Goal: Book appointment/travel/reservation

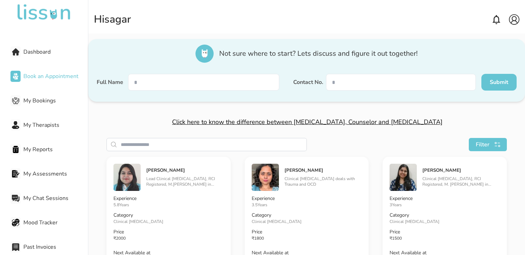
click at [33, 50] on span "Dashboard" at bounding box center [55, 52] width 65 height 8
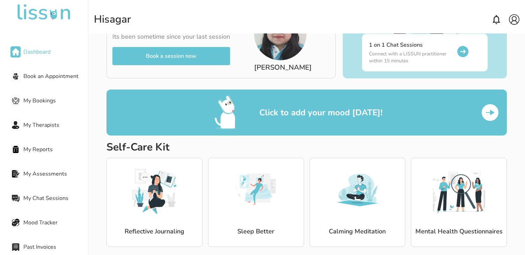
scroll to position [71, 0]
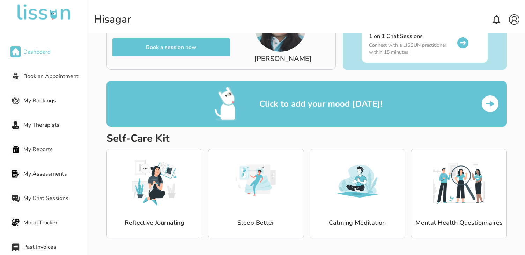
click at [33, 76] on span "Book an Appointment" at bounding box center [55, 76] width 65 height 8
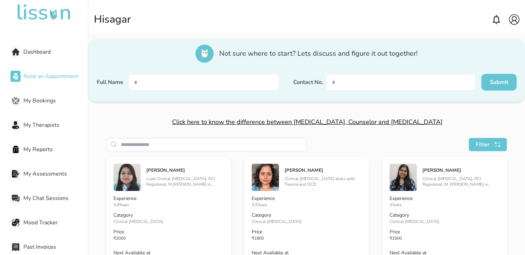
click at [31, 101] on span "My Bookings" at bounding box center [55, 101] width 65 height 8
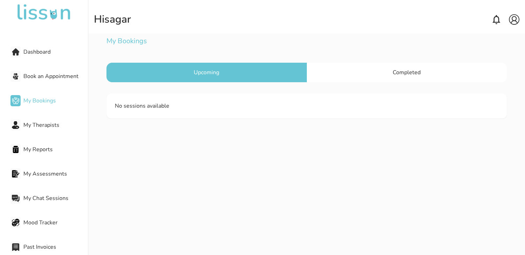
click at [397, 79] on div "Completed" at bounding box center [407, 73] width 200 height 20
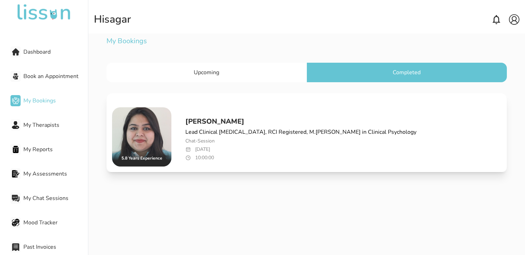
click at [255, 75] on div "Upcoming" at bounding box center [206, 73] width 200 height 20
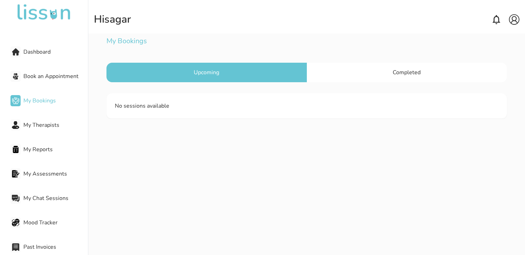
click at [419, 68] on div "Completed" at bounding box center [407, 73] width 200 height 20
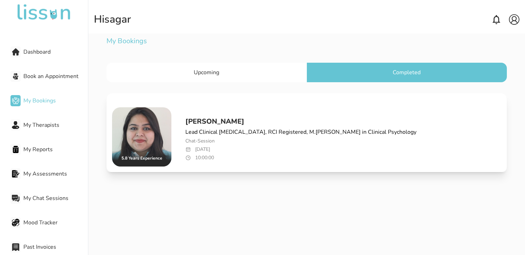
click at [200, 70] on span "Upcoming" at bounding box center [206, 73] width 25 height 8
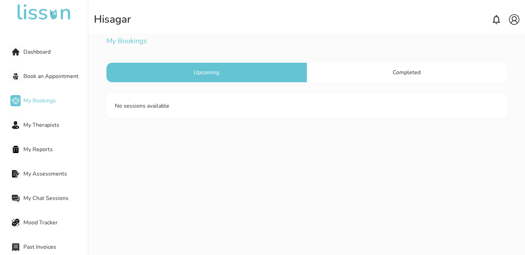
click at [403, 70] on span "Completed" at bounding box center [407, 73] width 28 height 8
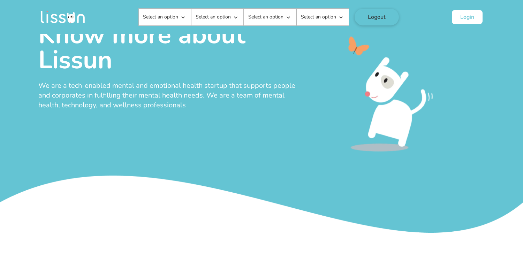
click at [76, 18] on img at bounding box center [62, 17] width 45 height 13
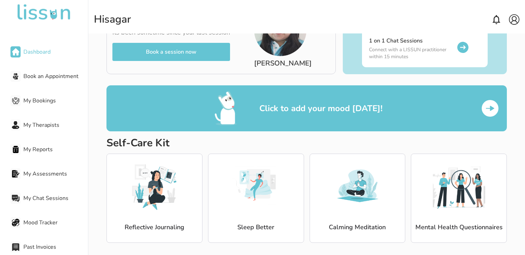
scroll to position [71, 0]
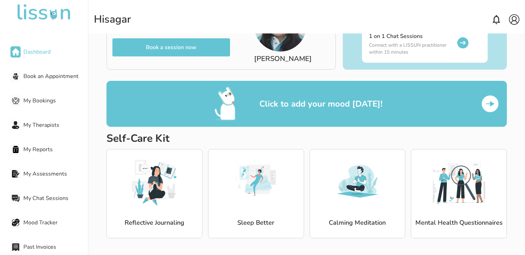
click at [488, 100] on img at bounding box center [489, 103] width 11 height 11
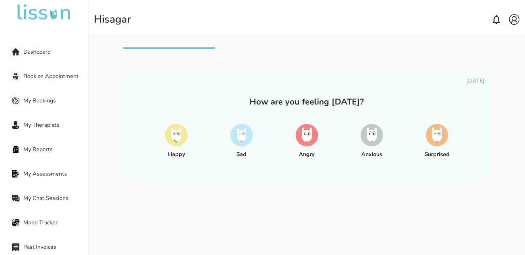
click at [41, 50] on span "Dashboard" at bounding box center [55, 52] width 65 height 8
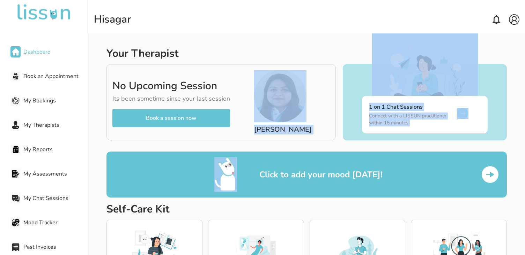
drag, startPoint x: 323, startPoint y: 95, endPoint x: 249, endPoint y: 188, distance: 118.2
click at [249, 188] on div "Your Therapist No Upcoming Session Its been sometime since your last session Bo…" at bounding box center [306, 181] width 400 height 268
click at [293, 132] on p "[PERSON_NAME]" at bounding box center [283, 130] width 58 height 10
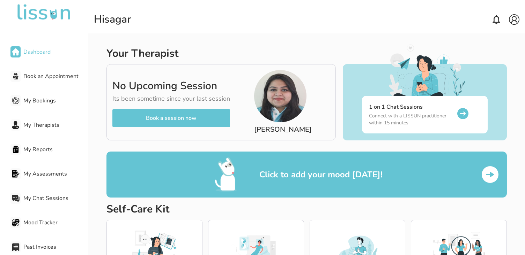
click at [283, 96] on img at bounding box center [280, 96] width 52 height 52
click at [196, 117] on button "Book a session now" at bounding box center [171, 118] width 118 height 18
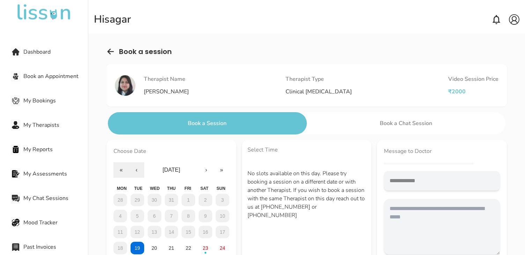
scroll to position [59, 0]
